Goal: Task Accomplishment & Management: Complete application form

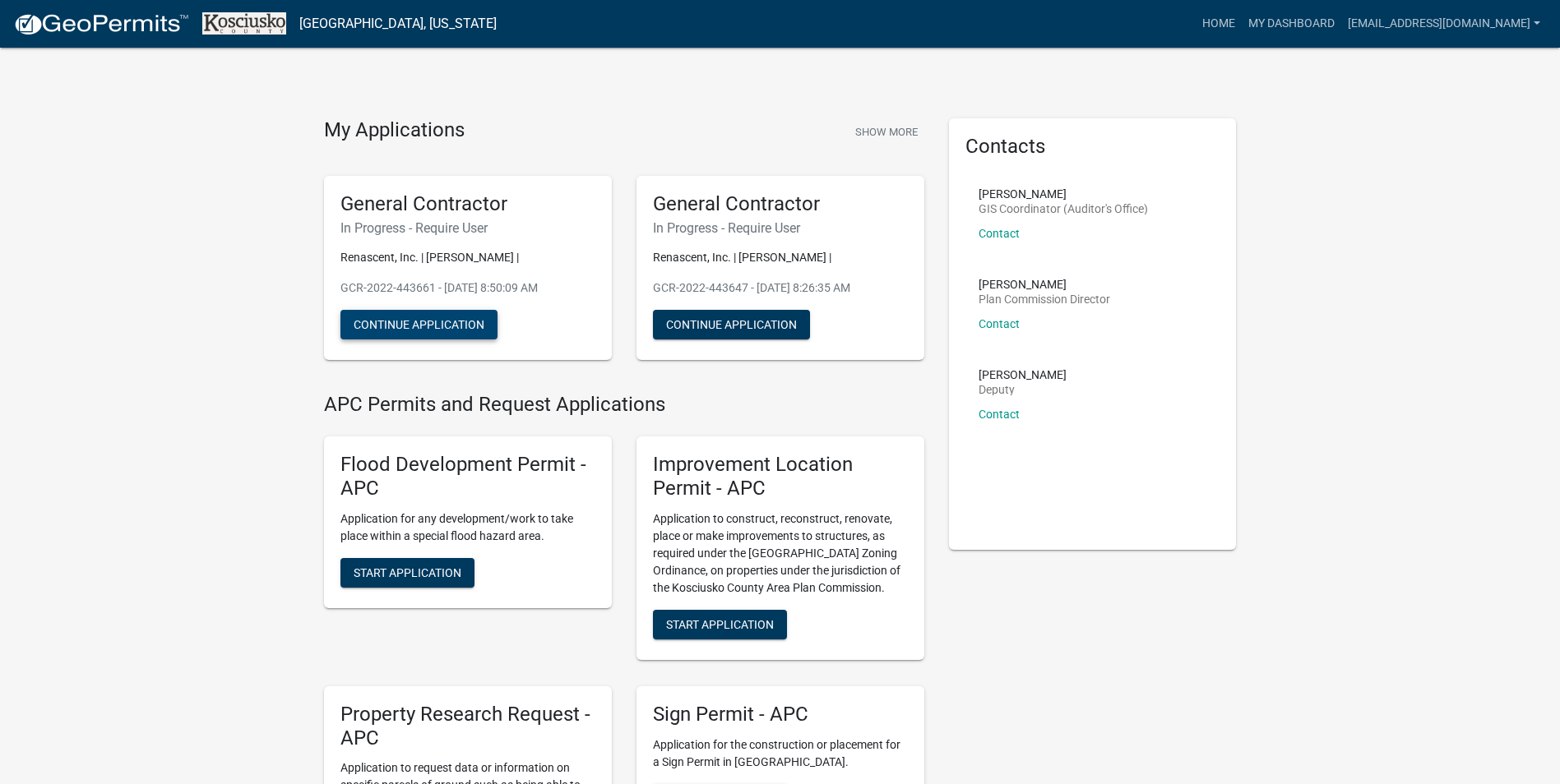
click at [422, 332] on button "Continue Application" at bounding box center [419, 325] width 157 height 29
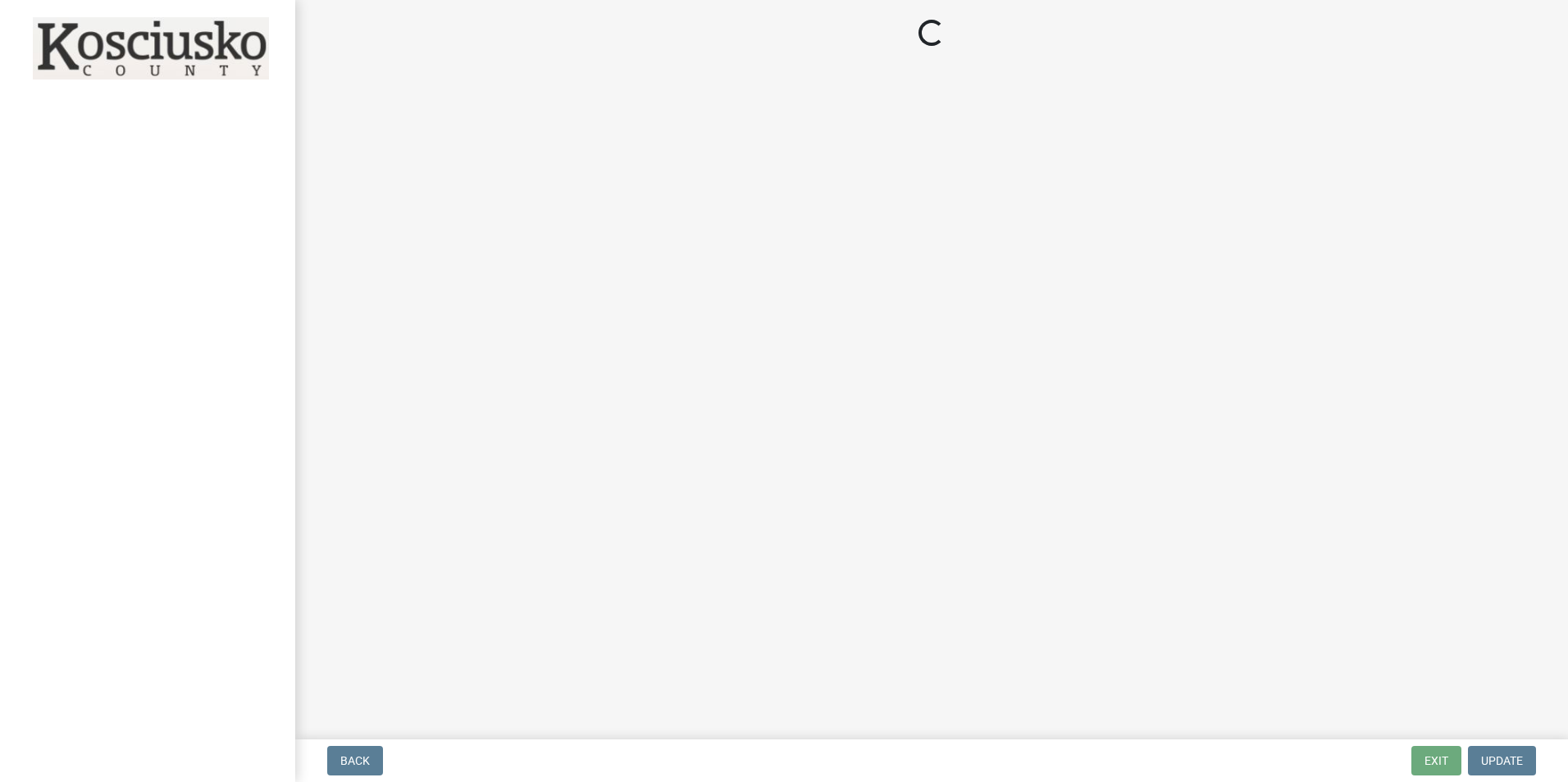
select select "IN"
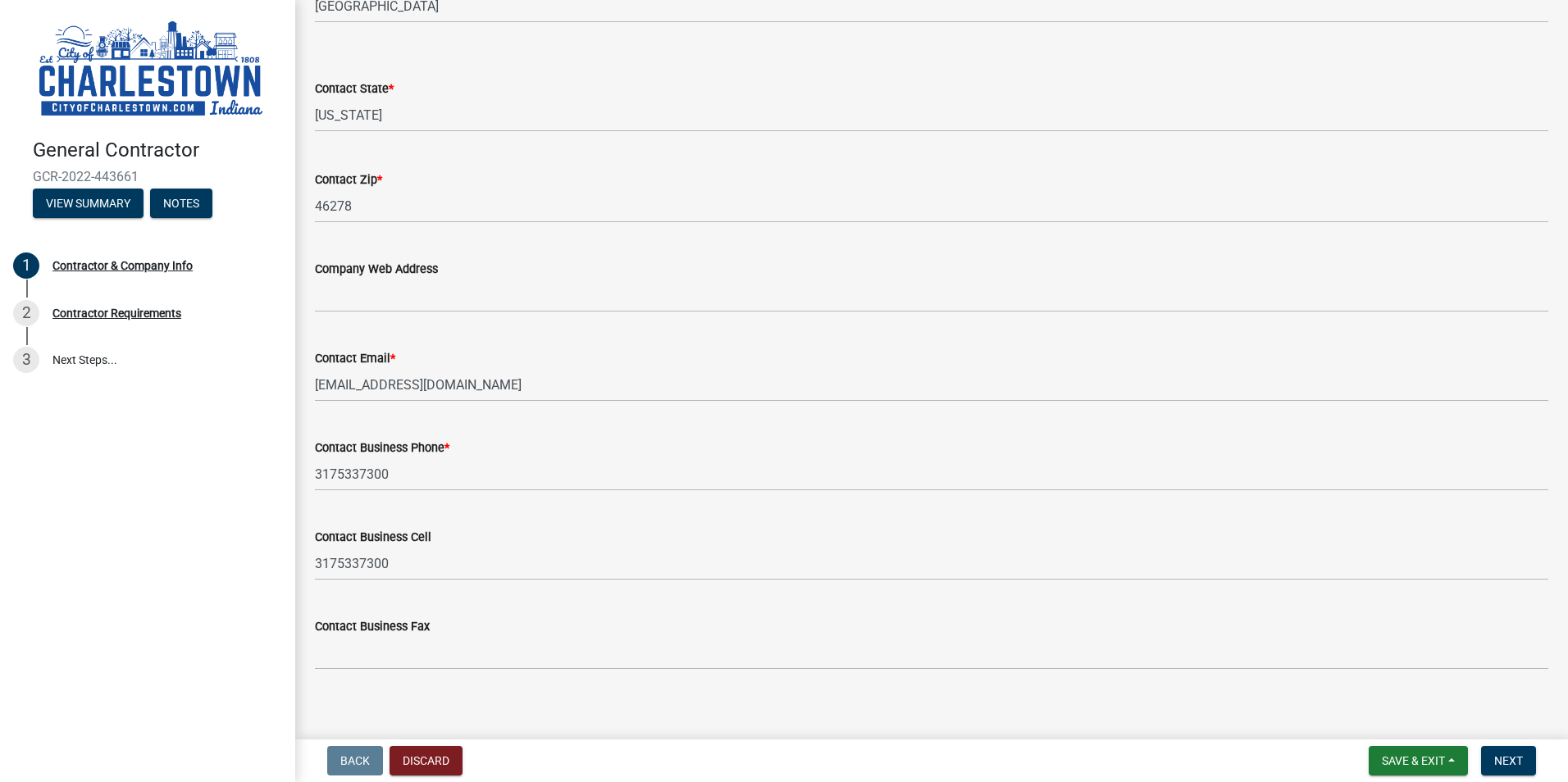
scroll to position [695, 0]
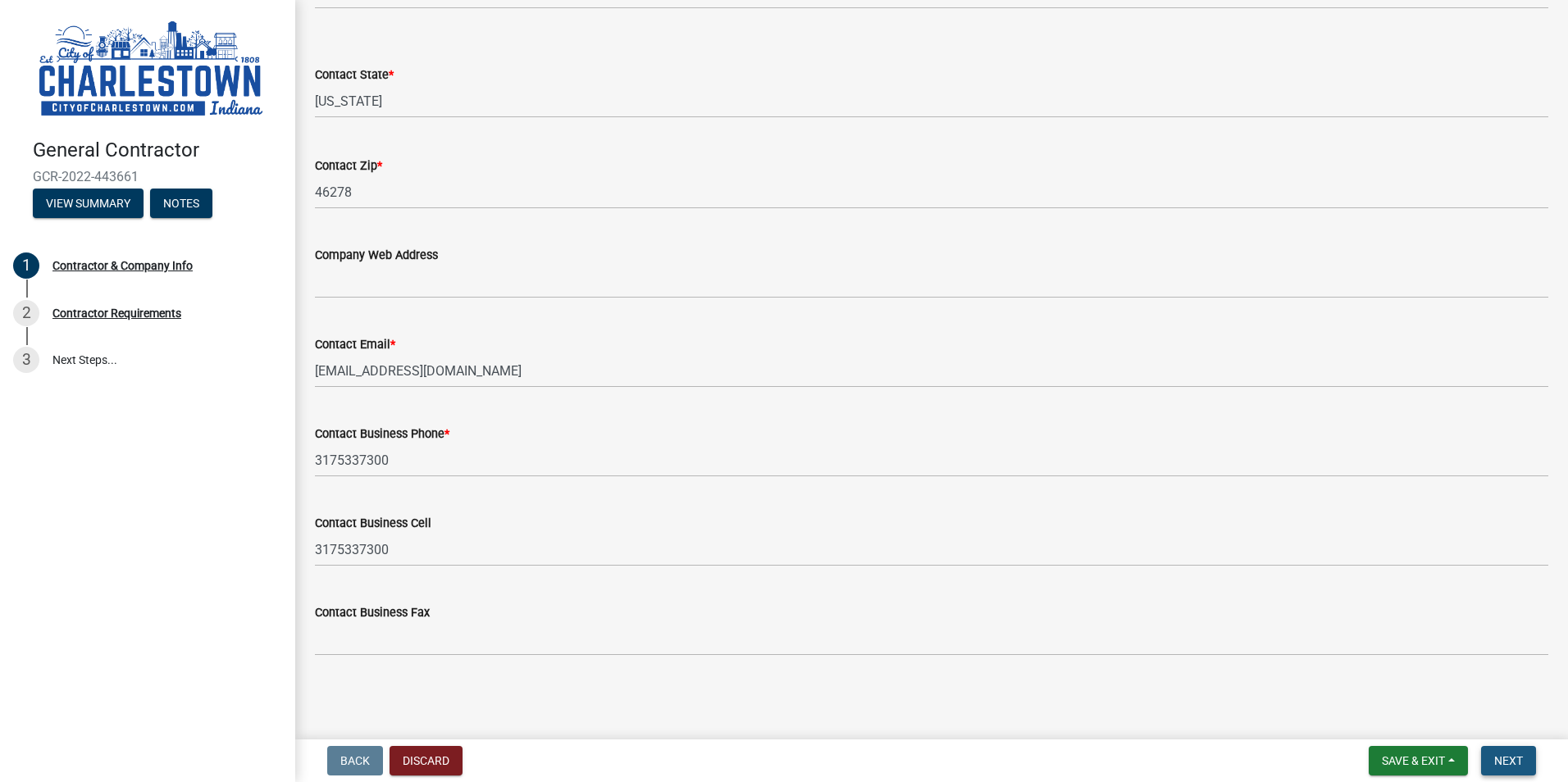
click at [1528, 761] on button "Next" at bounding box center [1509, 760] width 55 height 29
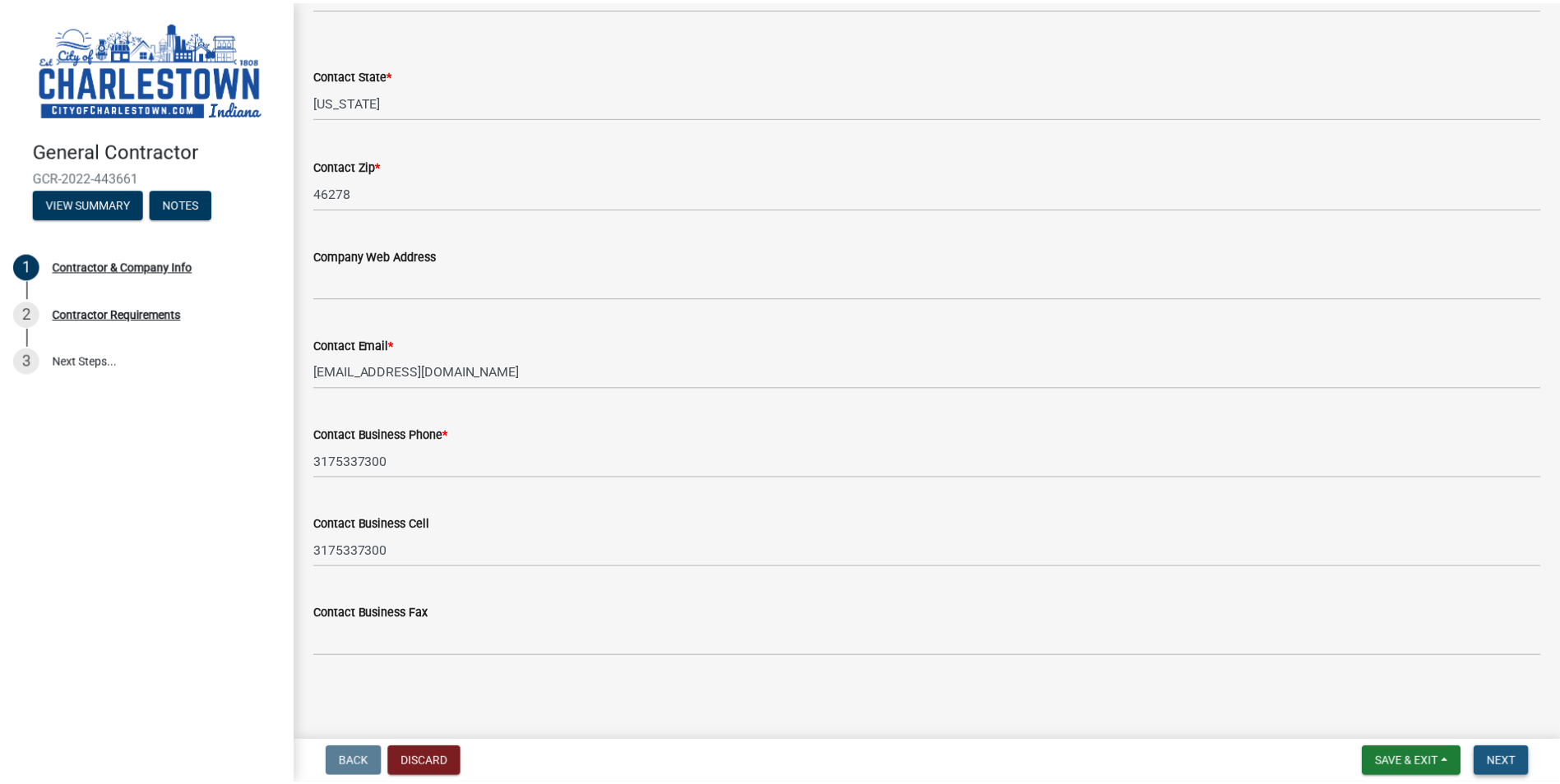
scroll to position [0, 0]
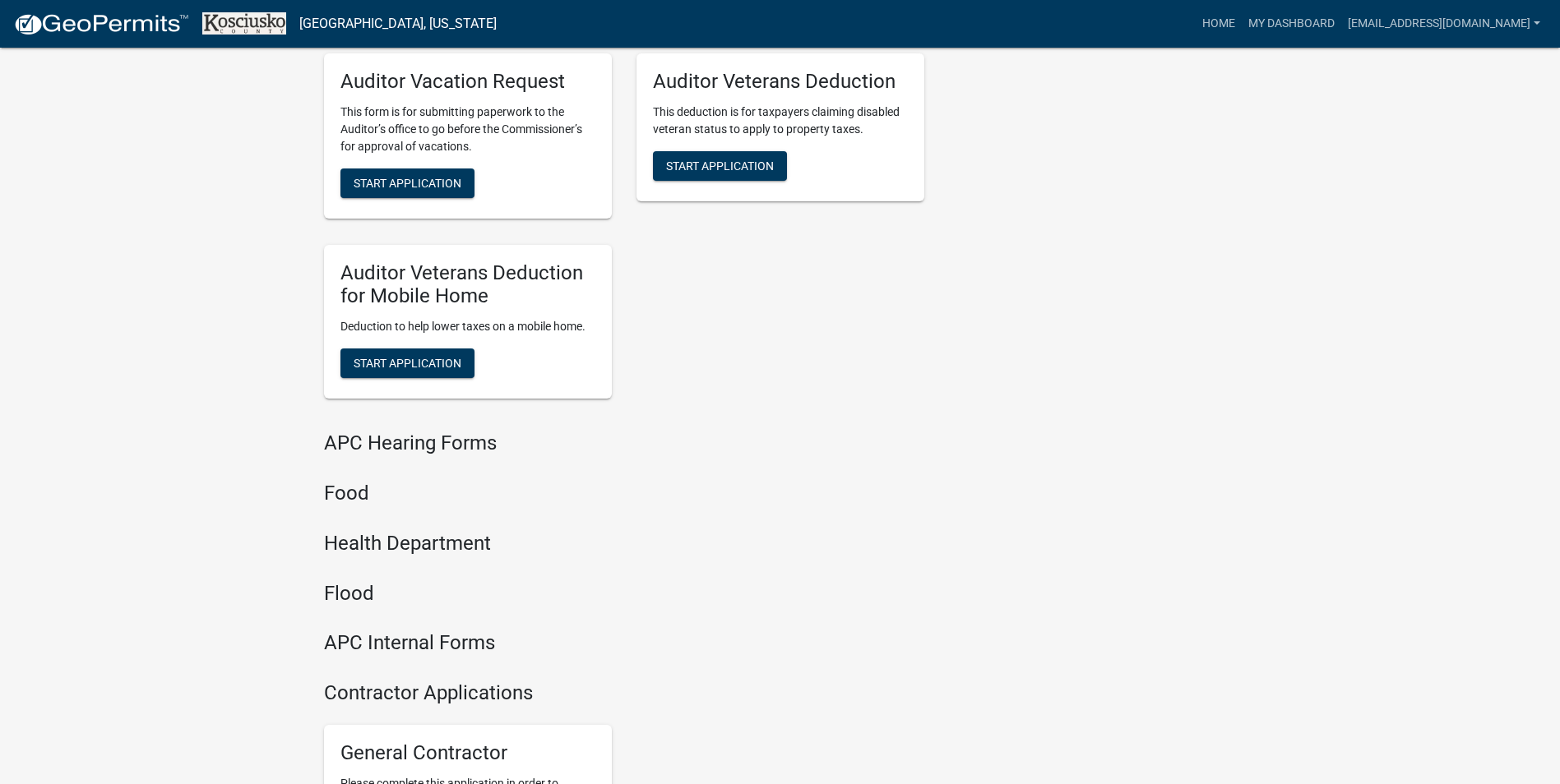
scroll to position [1973, 0]
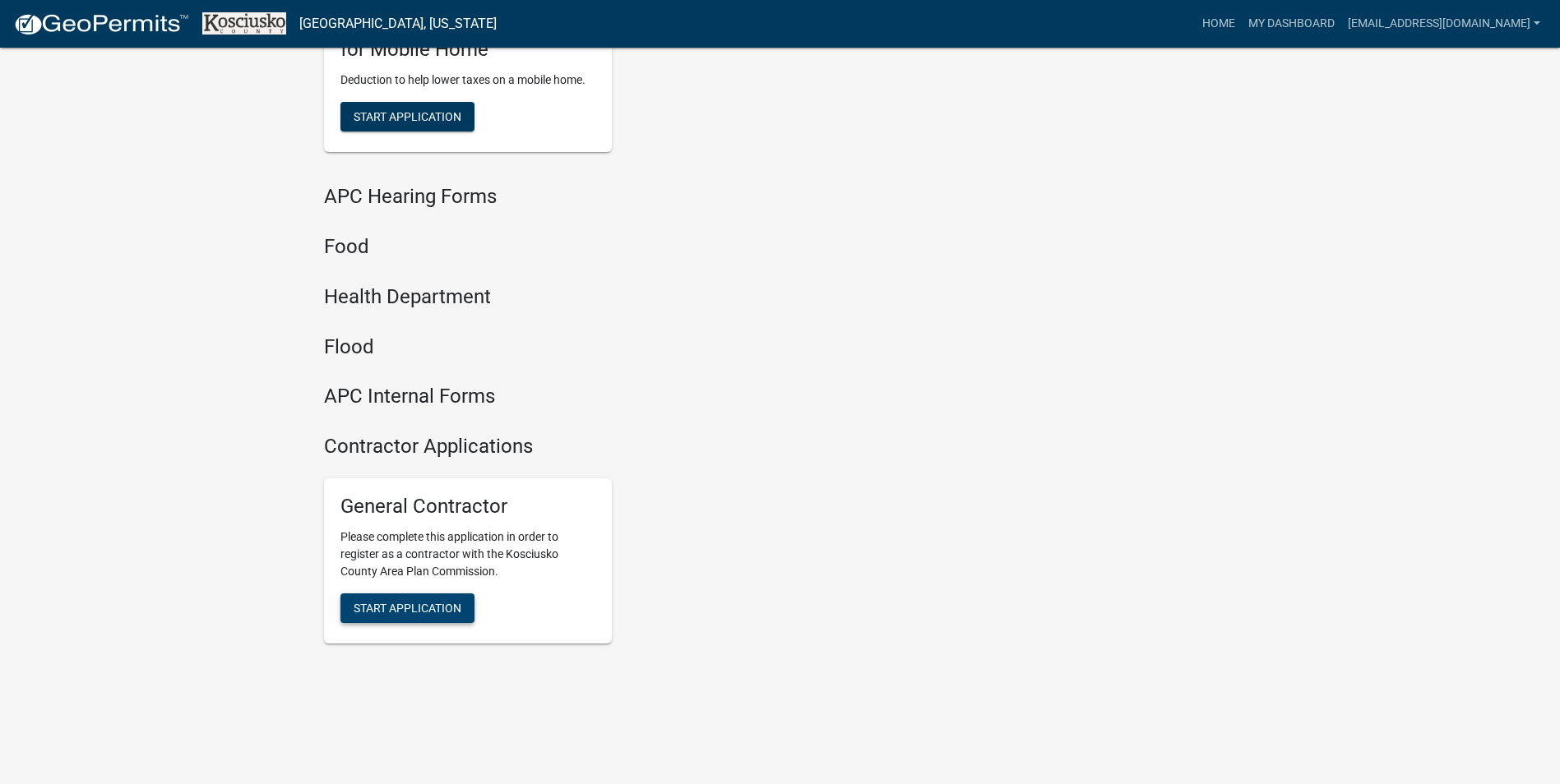
click at [416, 612] on span "Start Application" at bounding box center [407, 607] width 108 height 13
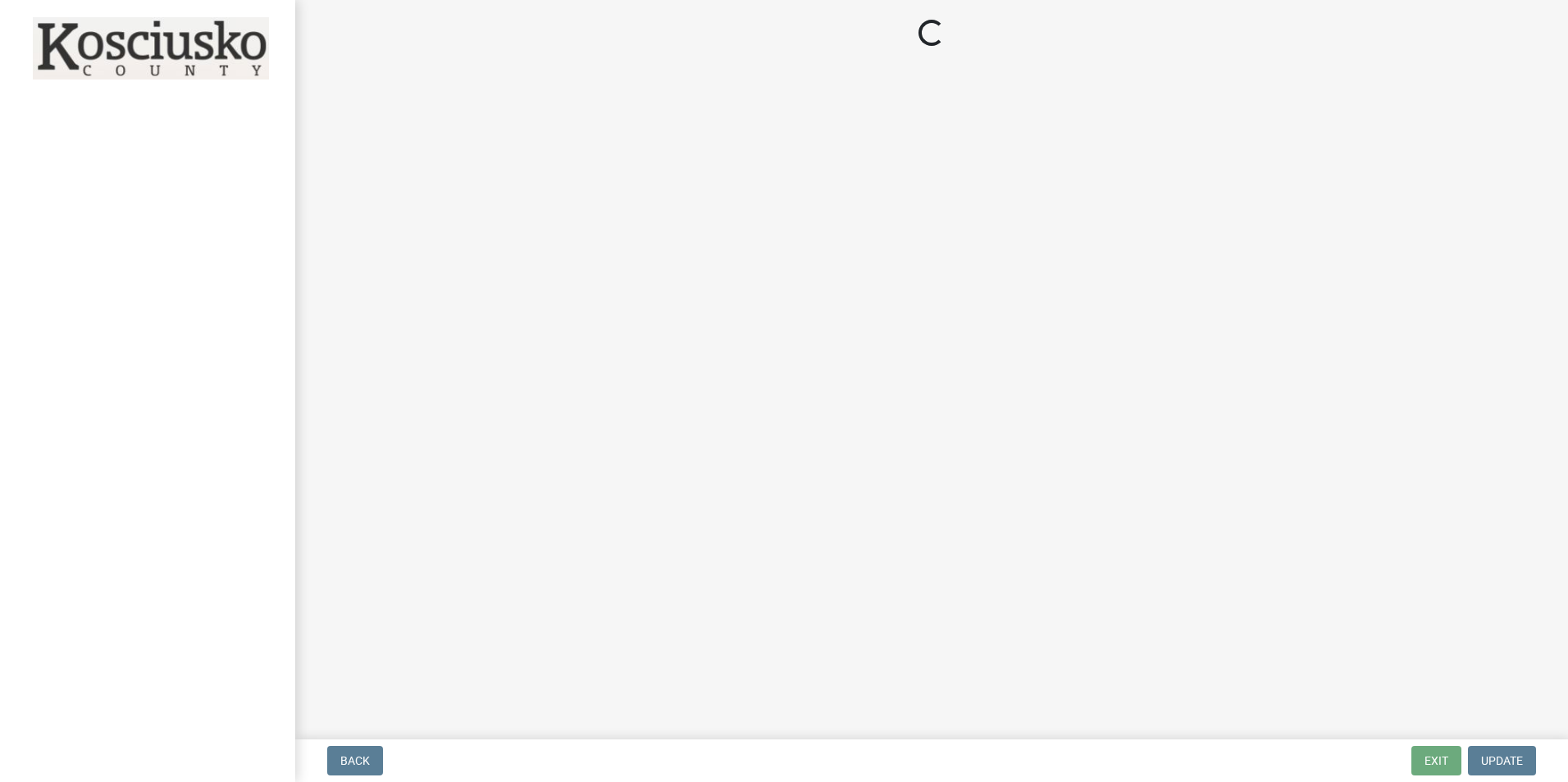
select select "IN"
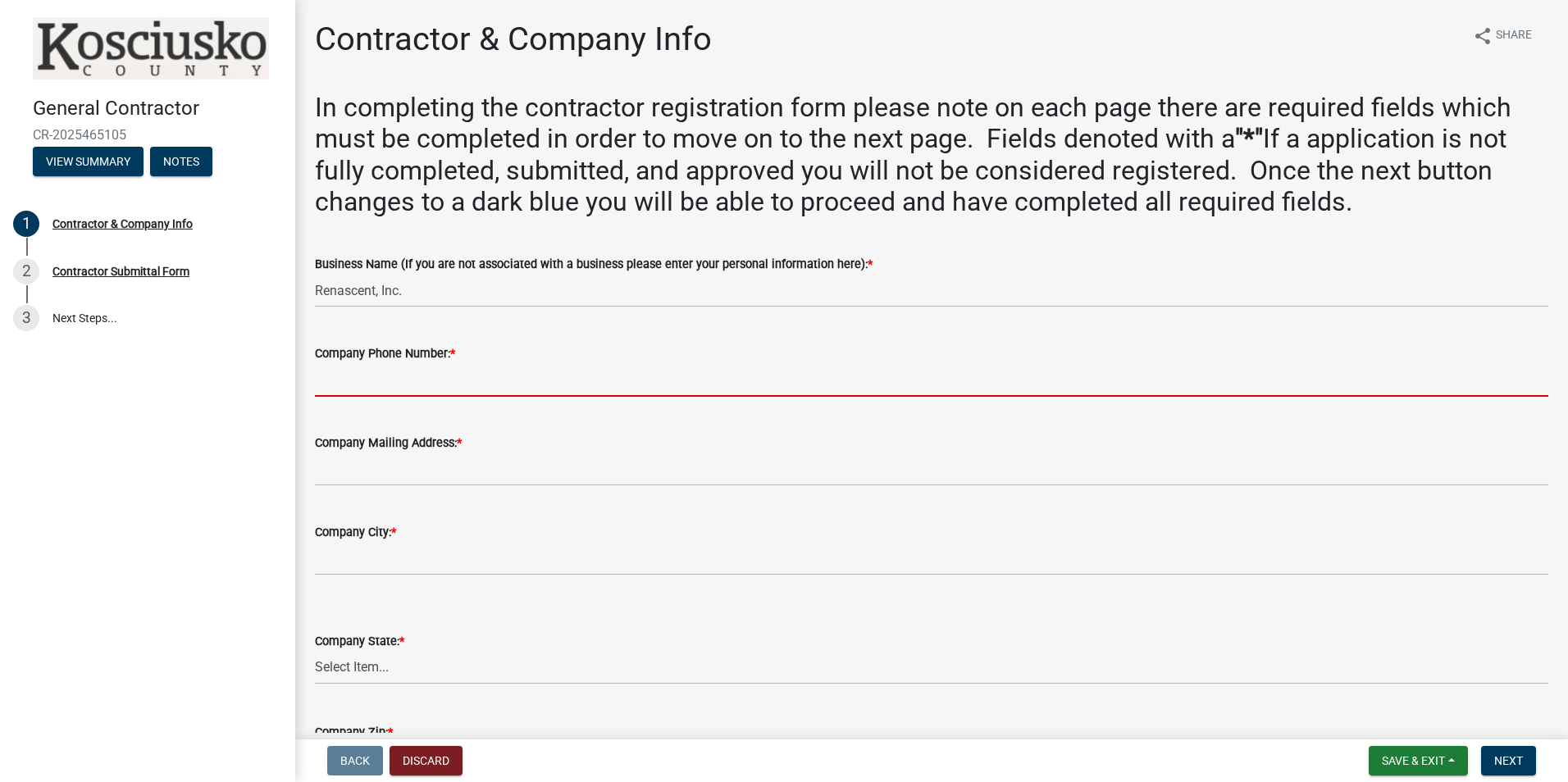
click at [391, 381] on input "Company Phone Number: *" at bounding box center [932, 380] width 1234 height 34
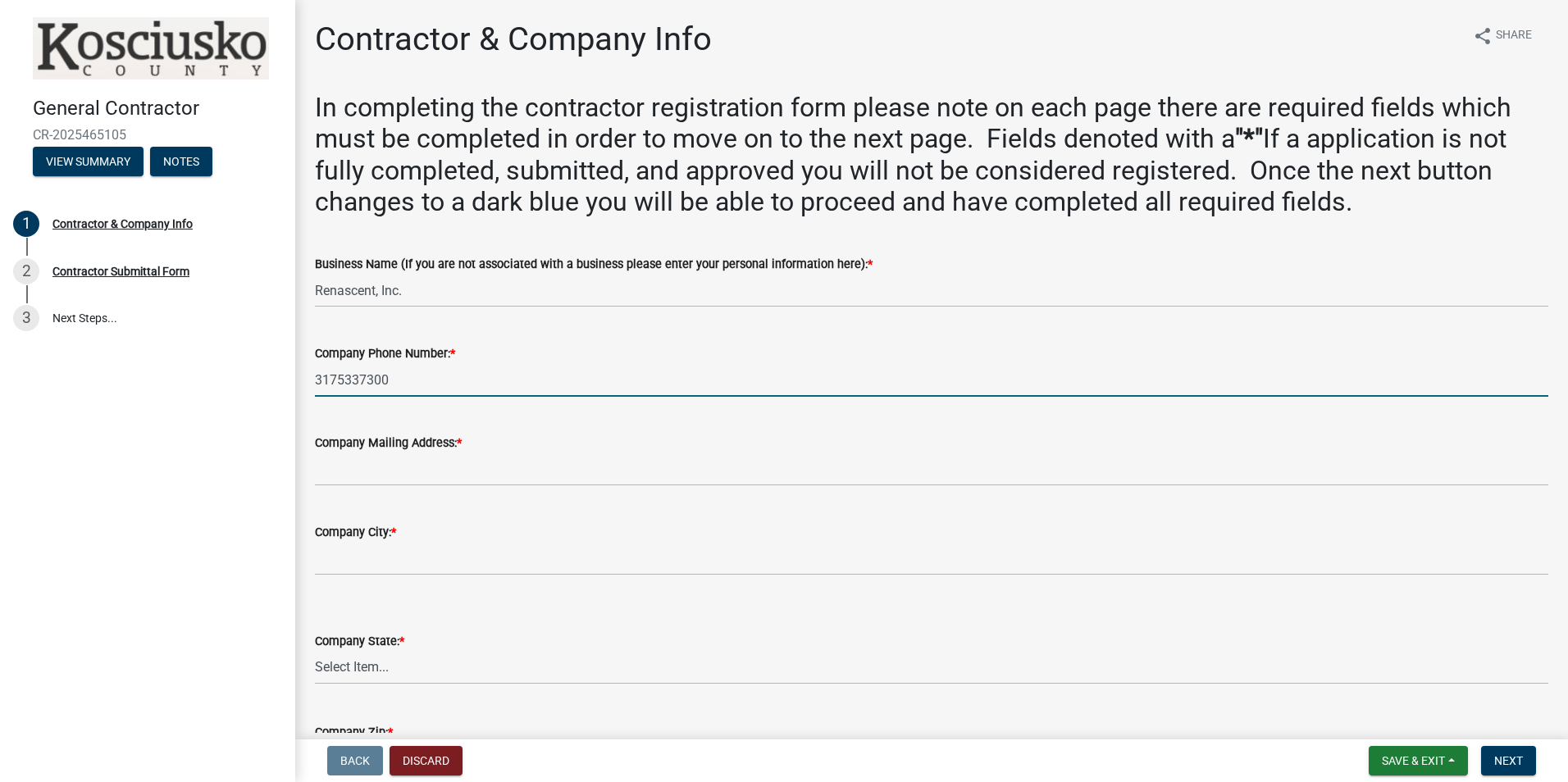
type input "3175337300"
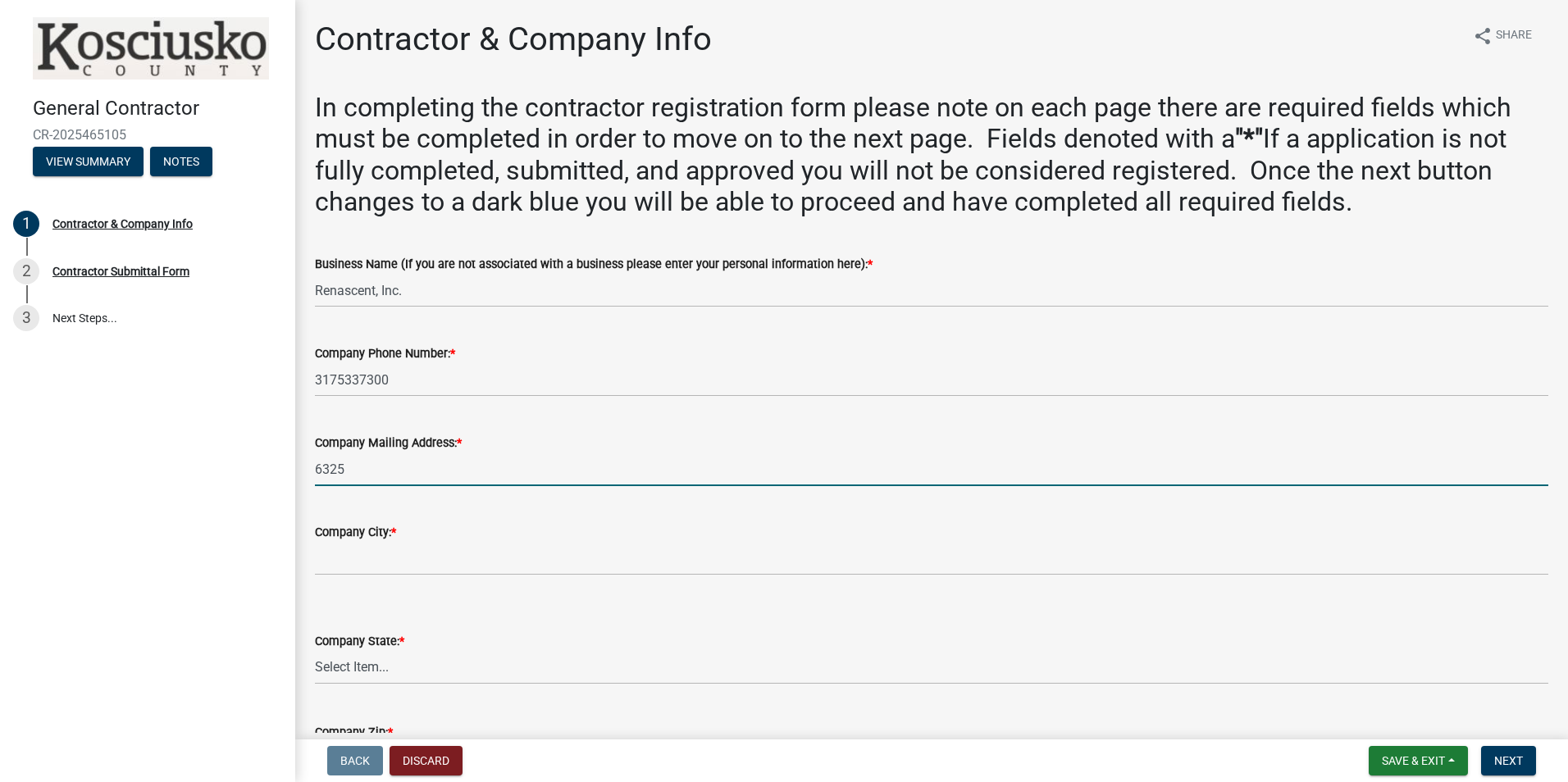
type input "6325 Digital Way"
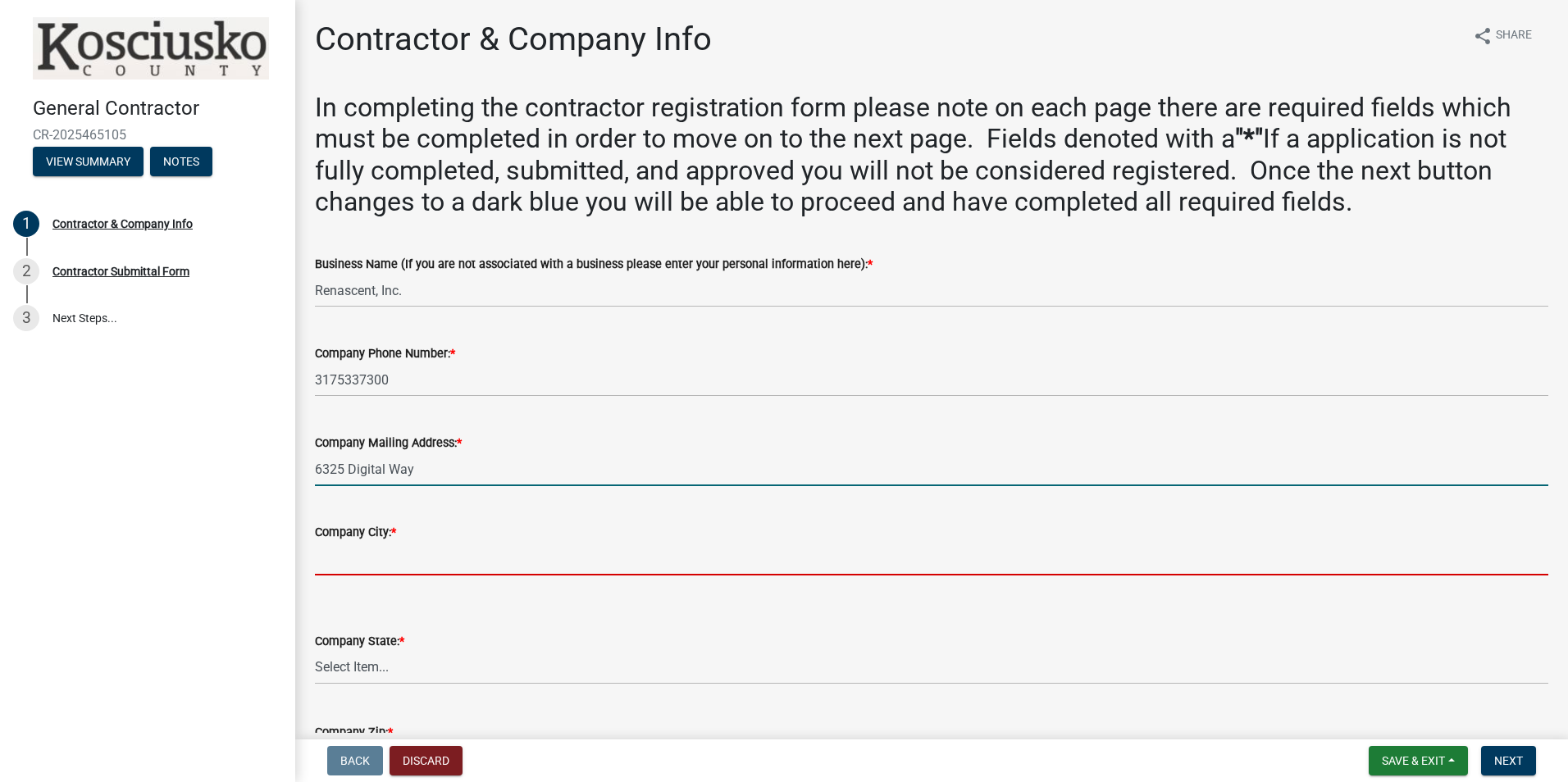
type input "Indianapolis"
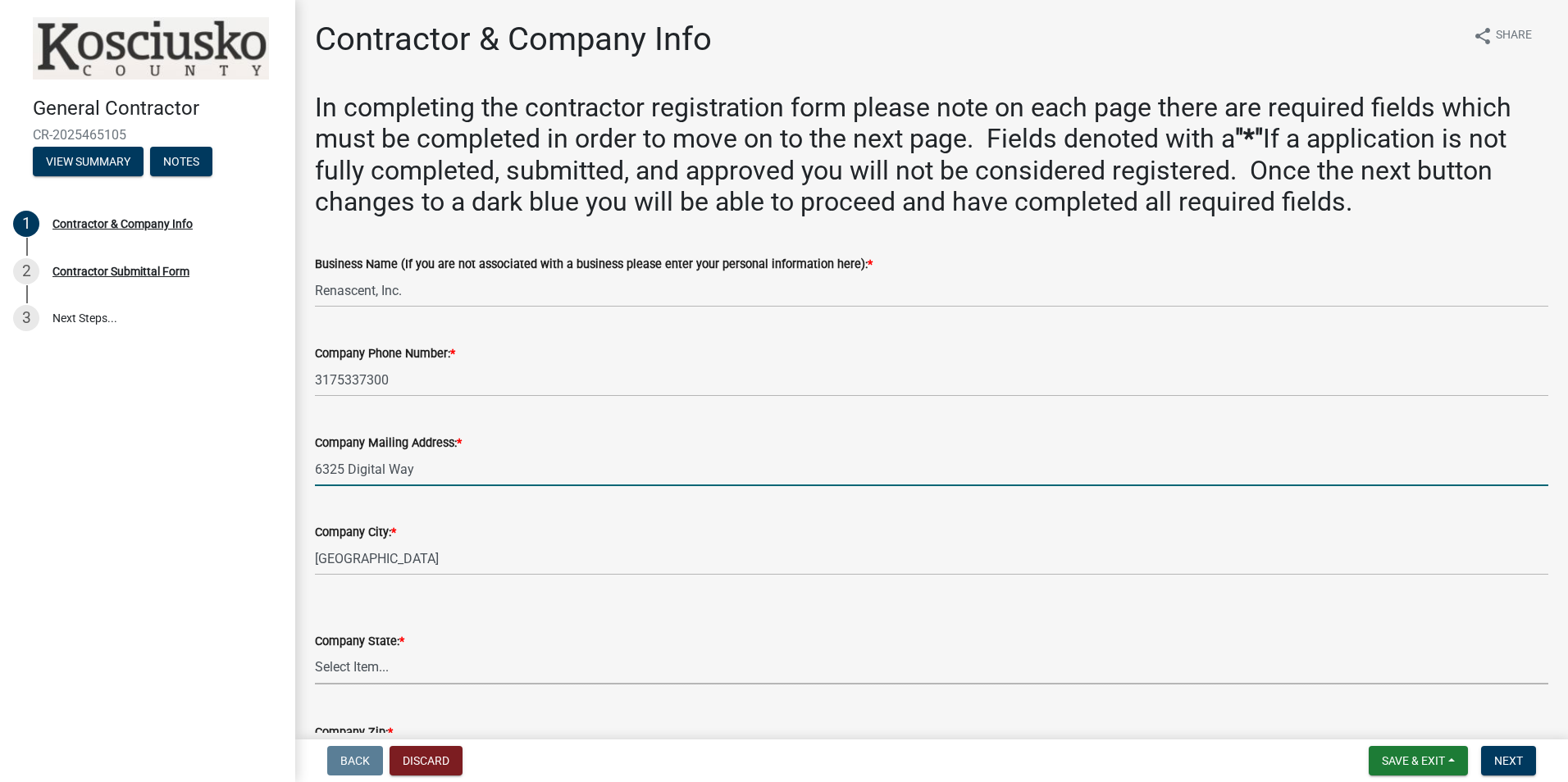
select select "IN"
type input "46278"
type input "6325 Digital Way, Suite 300"
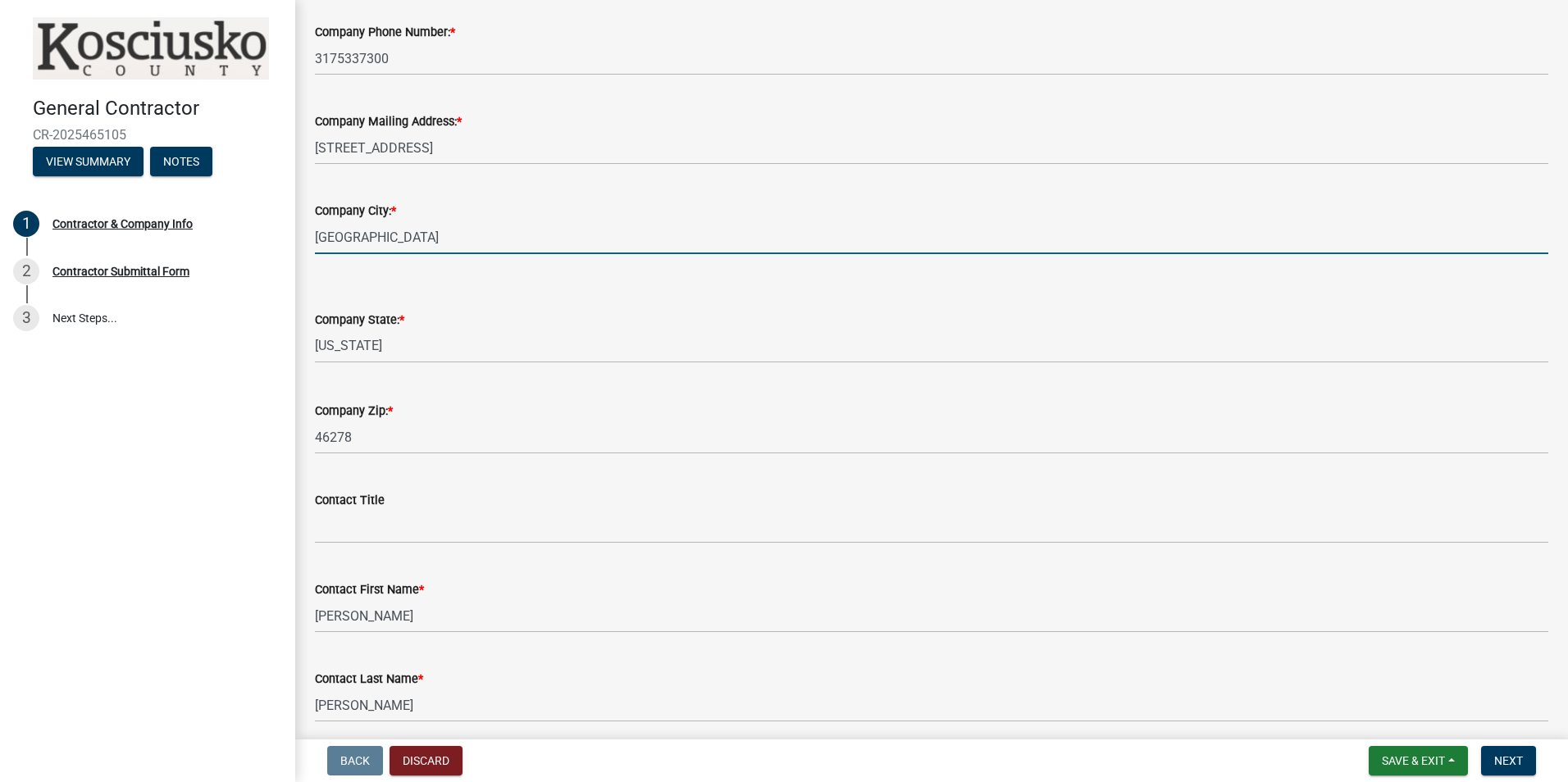
scroll to position [328, 0]
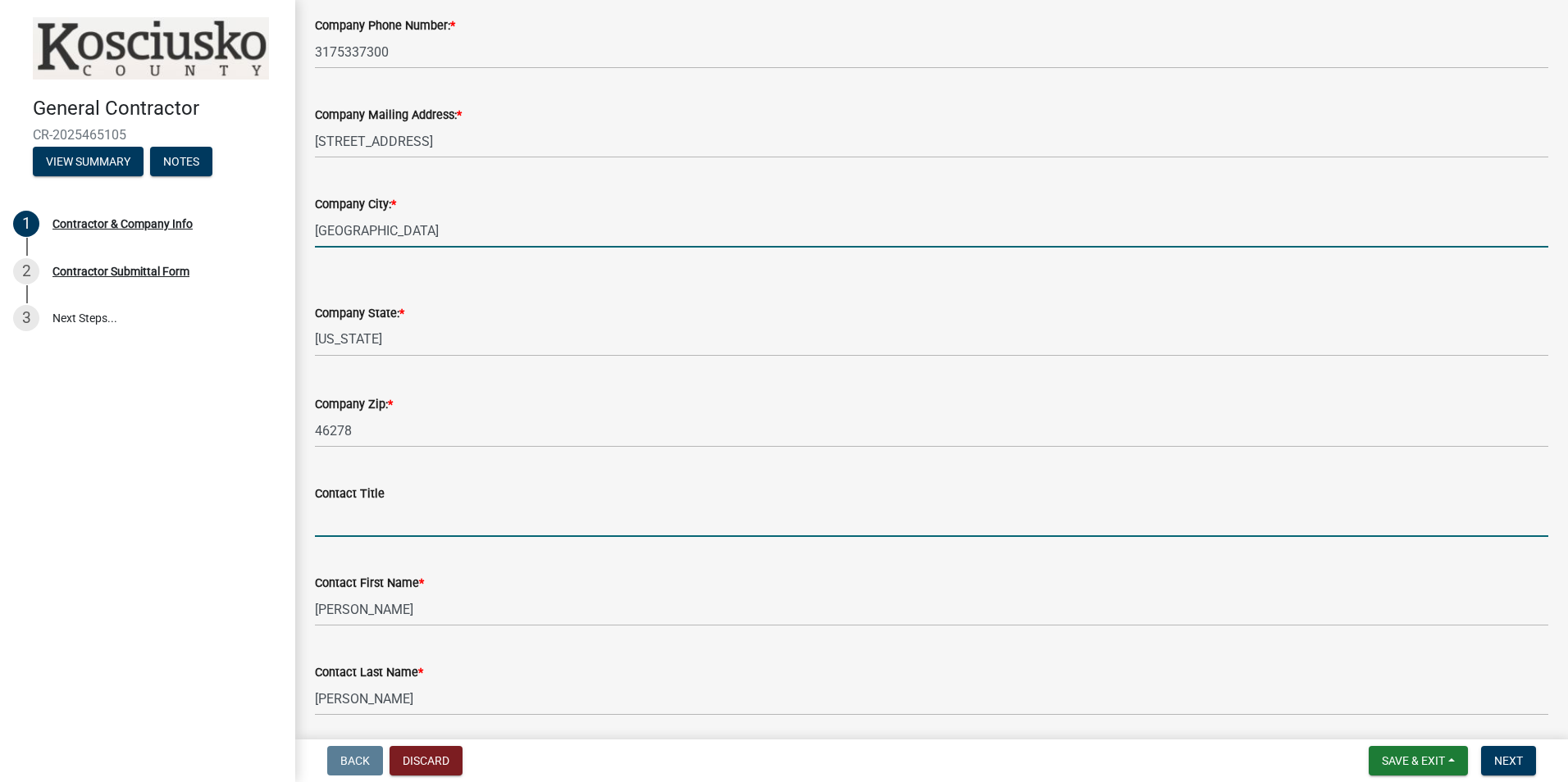
click at [371, 519] on input "Contact Title" at bounding box center [932, 519] width 1234 height 34
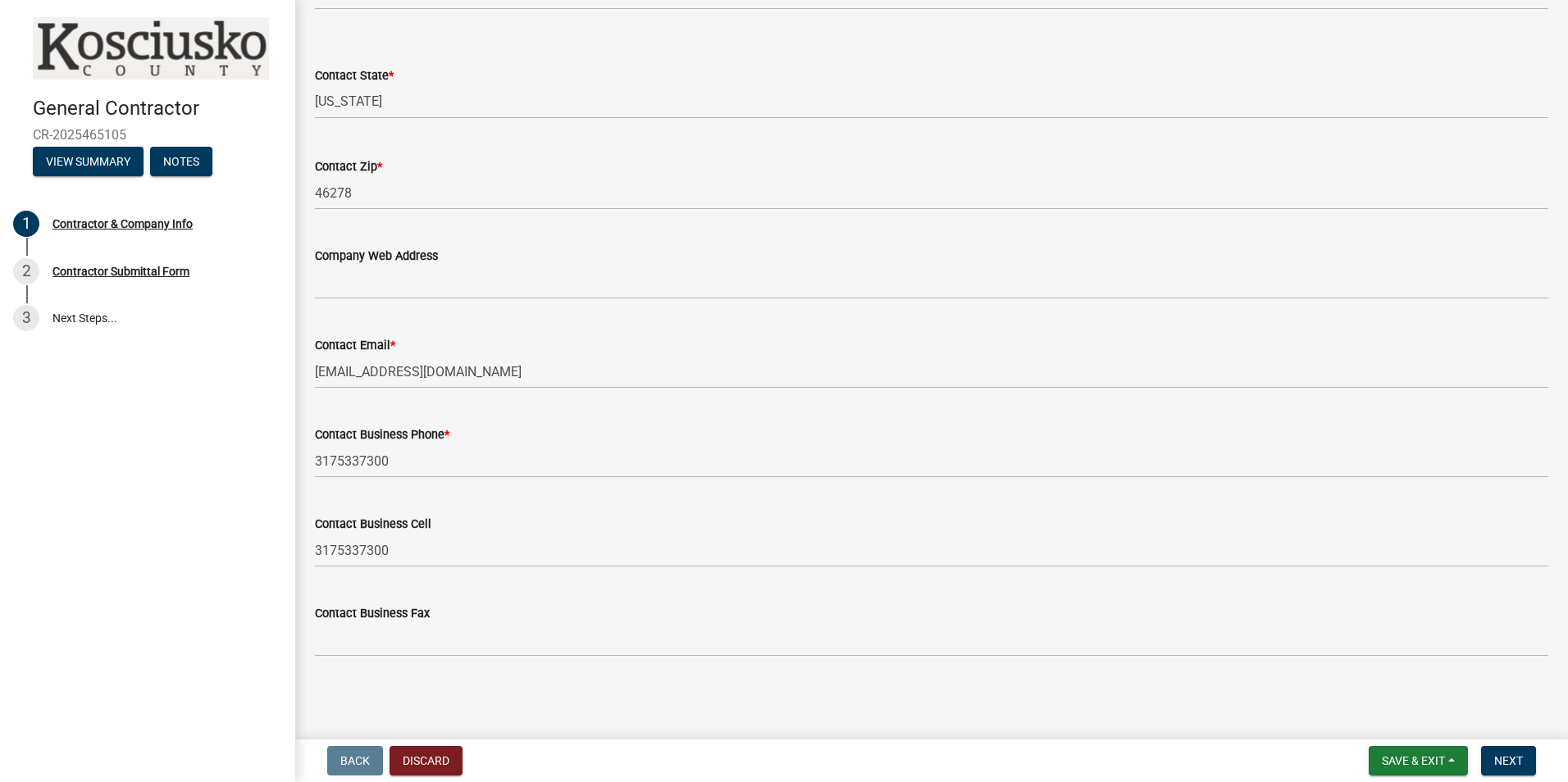
scroll to position [1303, 0]
type input "President"
click at [1503, 758] on span "Next" at bounding box center [1508, 760] width 28 height 13
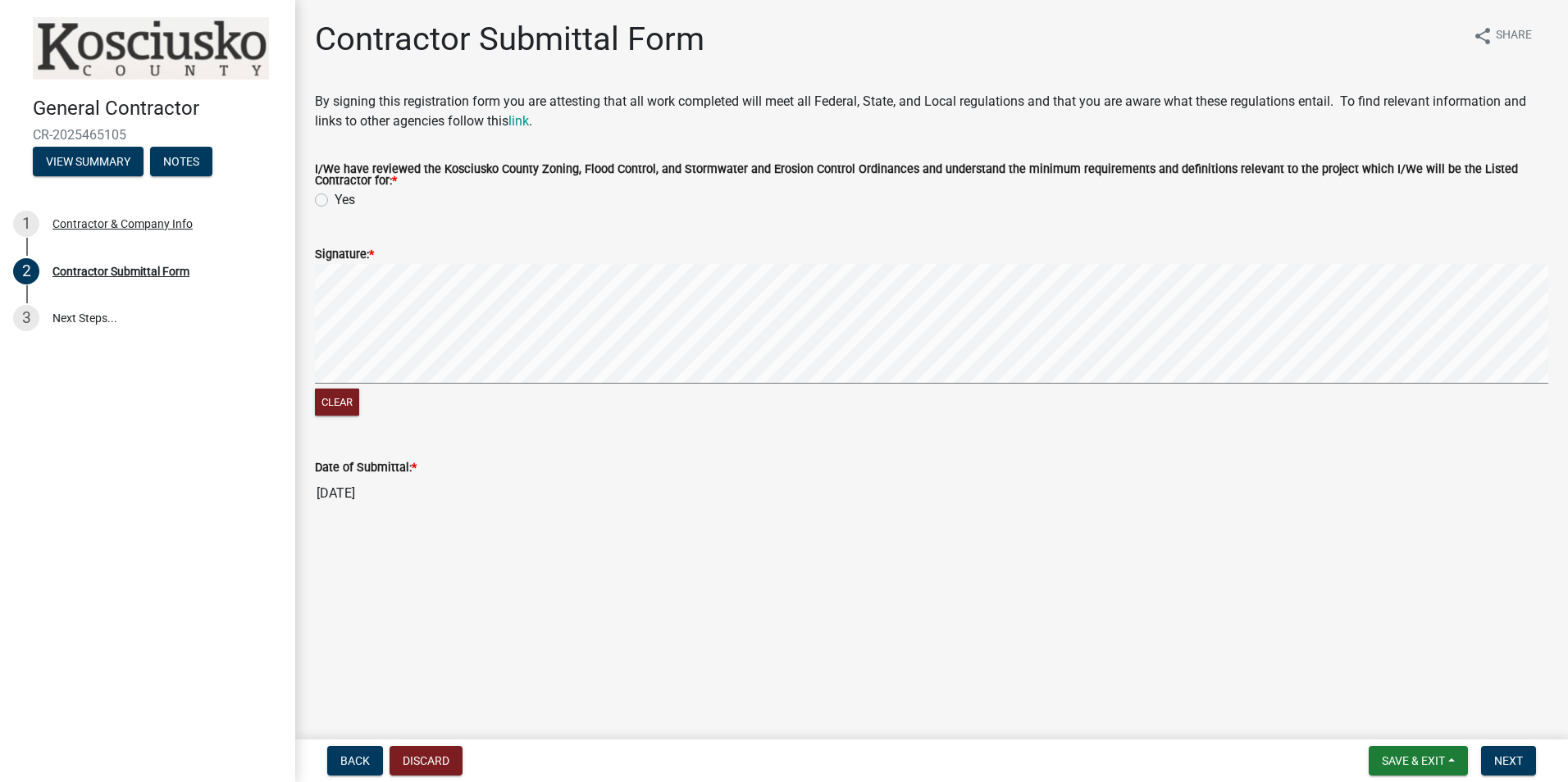
click at [334, 196] on label "Yes" at bounding box center [345, 200] width 21 height 20
click at [334, 196] on input "Yes" at bounding box center [339, 196] width 10 height 10
radio input "true"
click at [1511, 764] on span "Next" at bounding box center [1508, 760] width 28 height 13
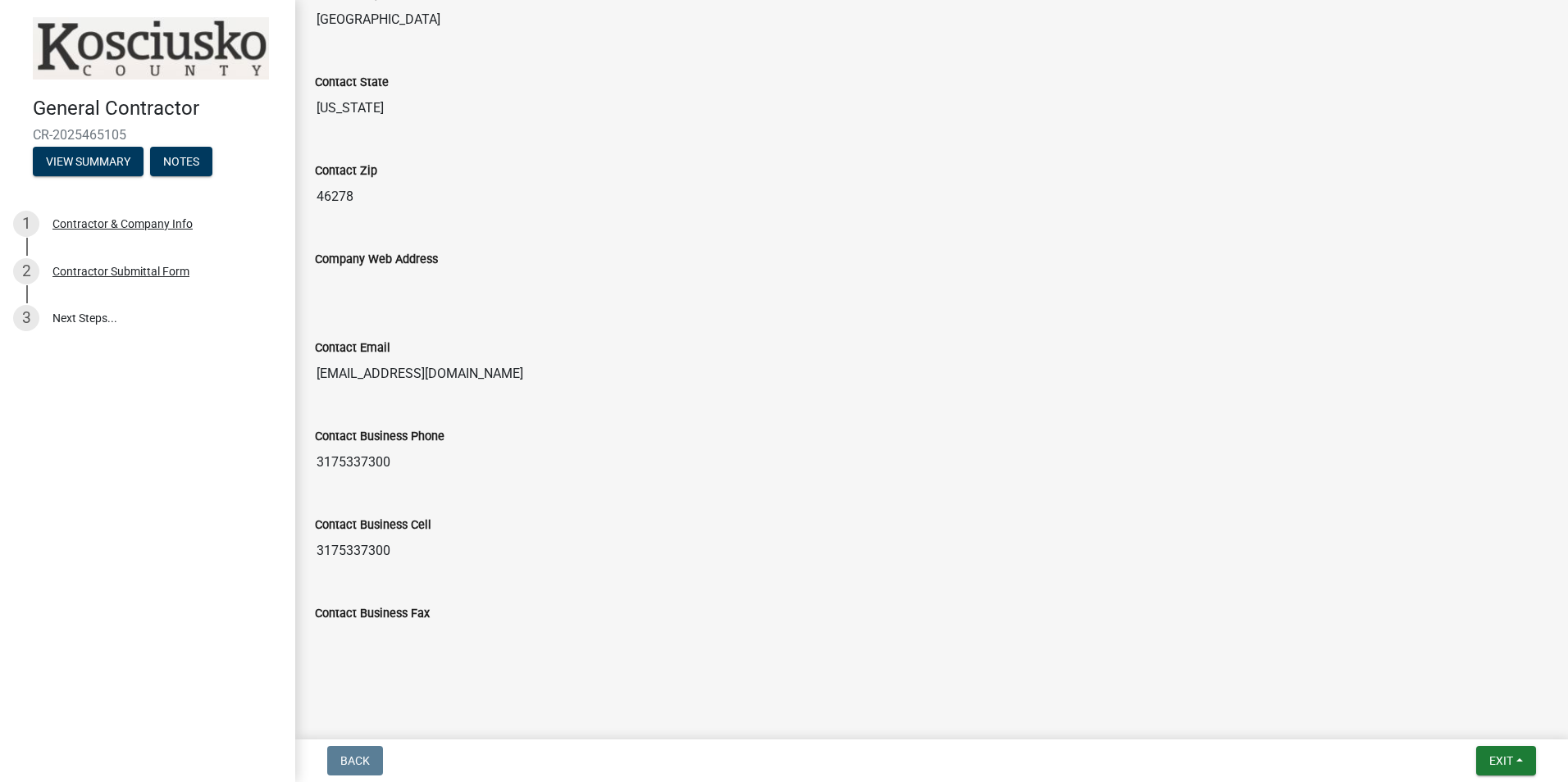
scroll to position [1368, 0]
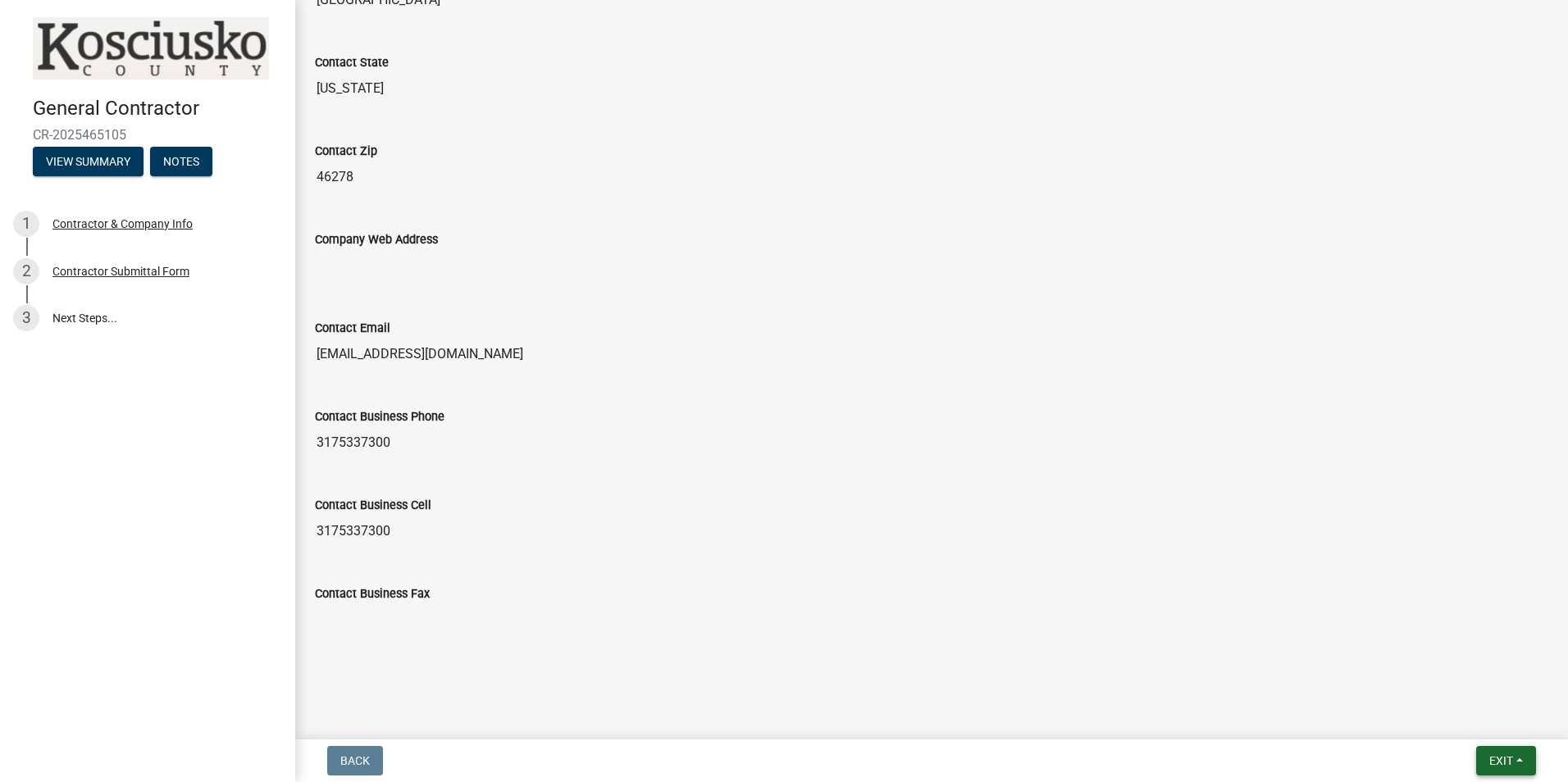
click at [1503, 762] on span "Exit" at bounding box center [1502, 760] width 24 height 13
click at [1112, 586] on div "Contact Business Fax" at bounding box center [932, 593] width 1234 height 20
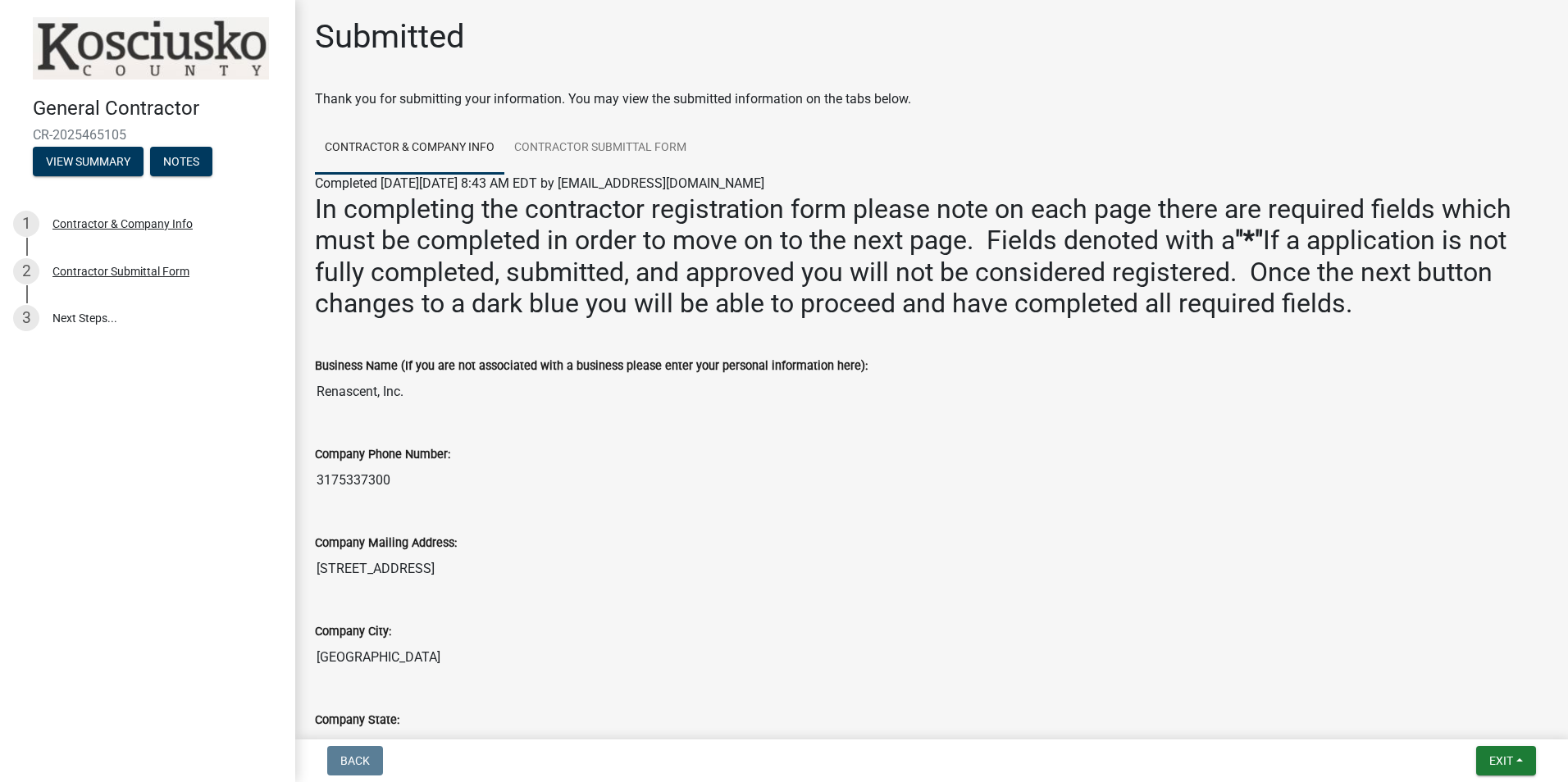
scroll to position [0, 0]
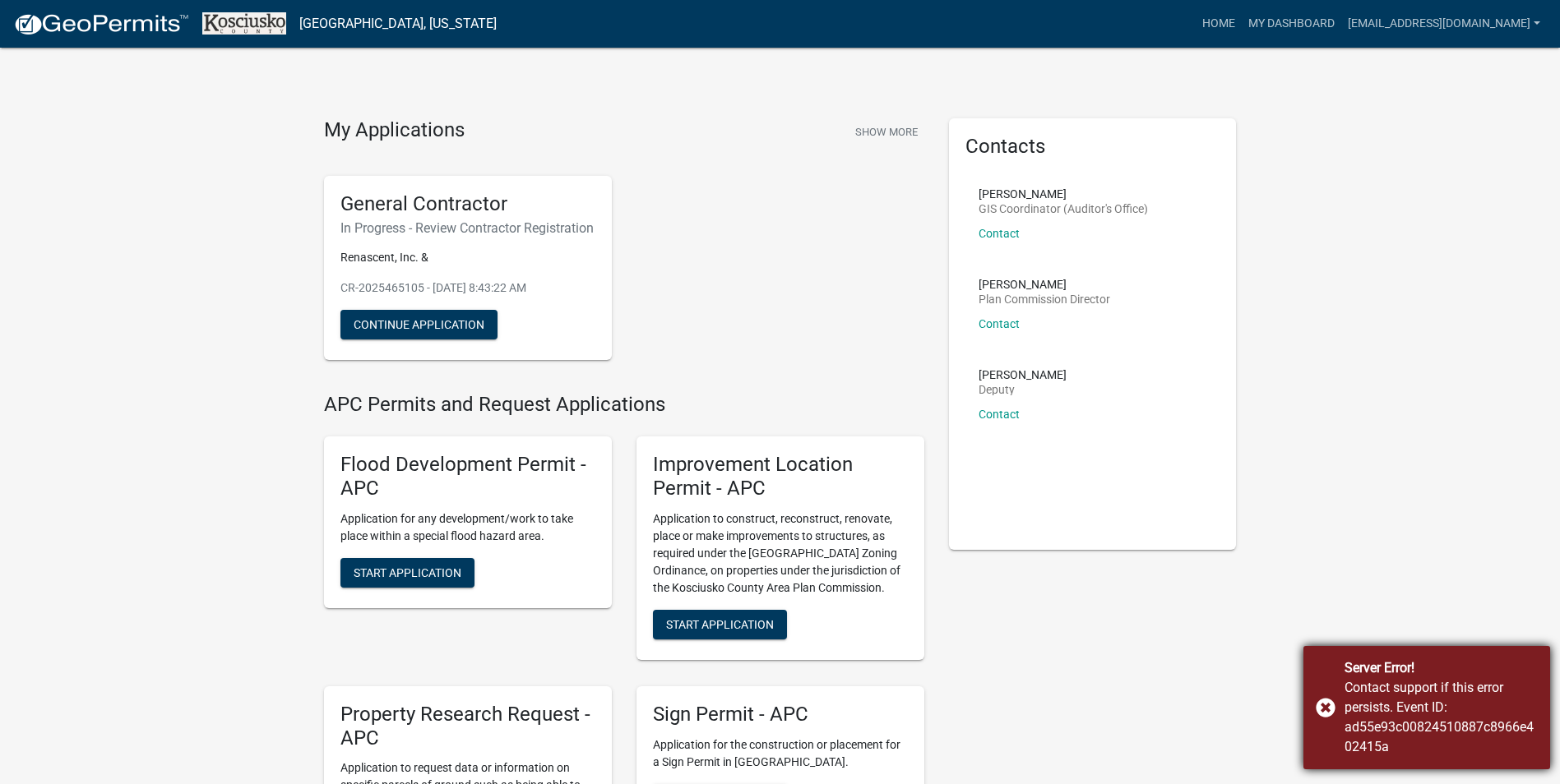
click at [1323, 709] on div "Server Error! Contact support if this error persists. Event ID: ad55e93c0082451…" at bounding box center [1427, 707] width 247 height 123
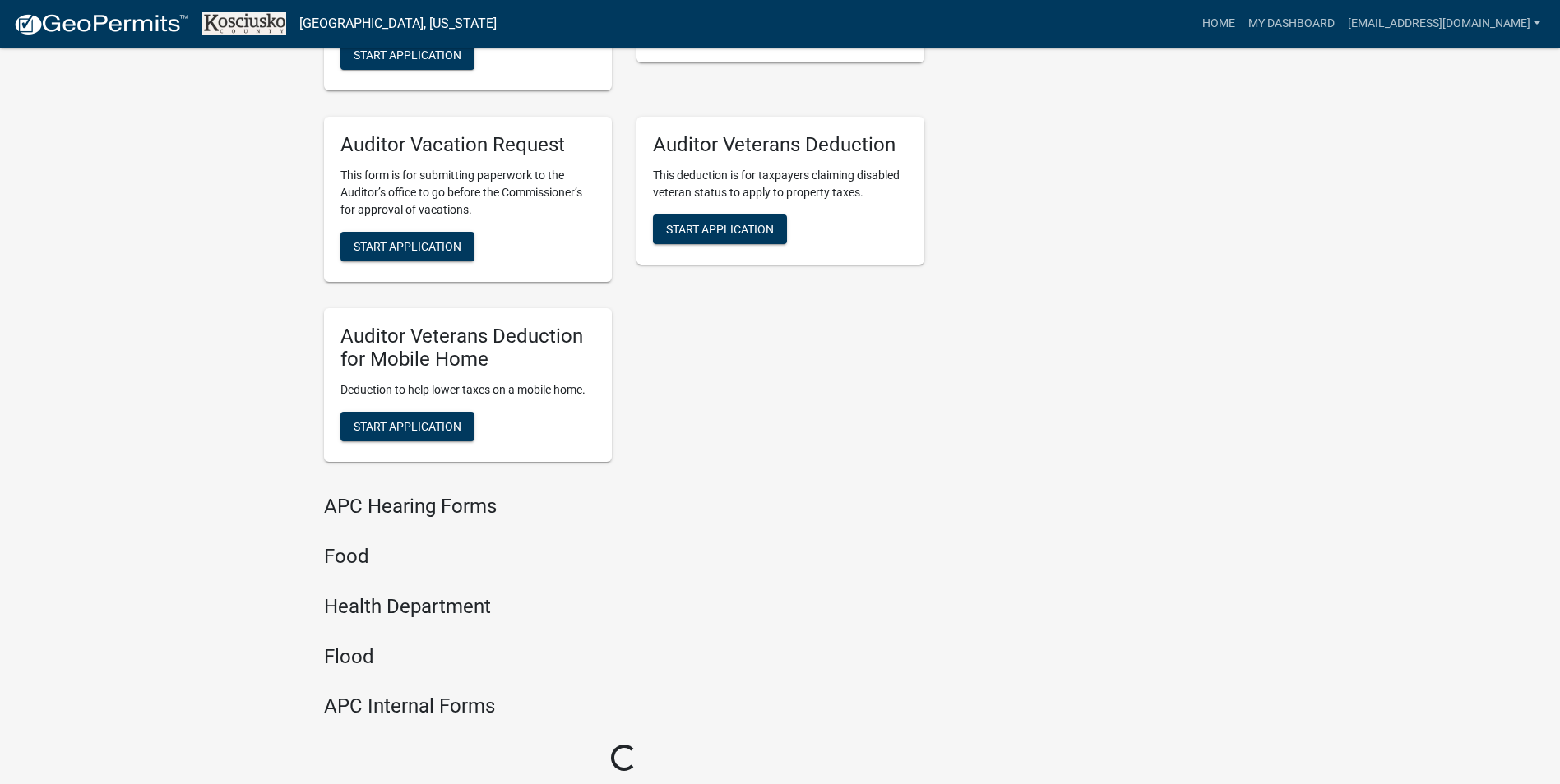
scroll to position [1776, 0]
